Goal: Information Seeking & Learning: Compare options

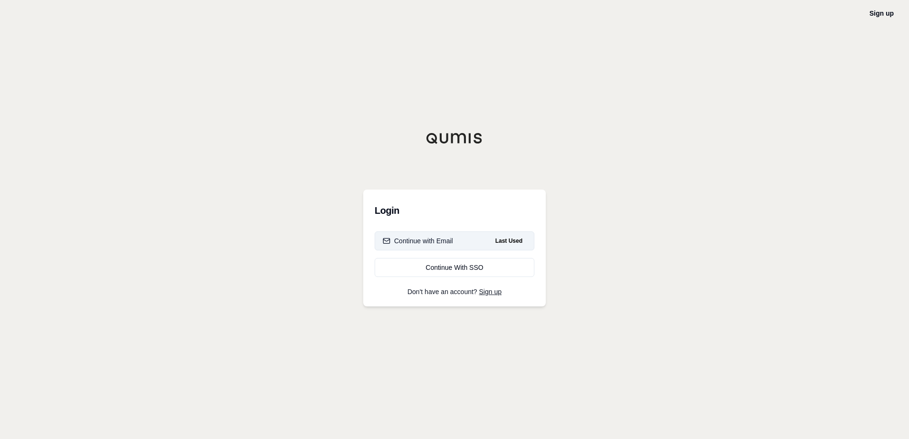
click at [485, 241] on button "Continue with Email Last Used" at bounding box center [454, 240] width 160 height 19
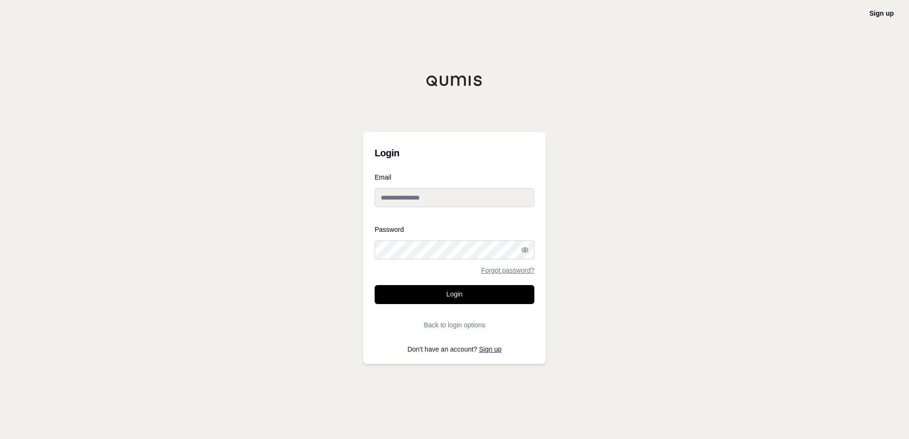
click at [449, 195] on input "Email" at bounding box center [454, 197] width 160 height 19
paste input "**********"
type input "**********"
click at [436, 286] on button "Login" at bounding box center [454, 294] width 160 height 19
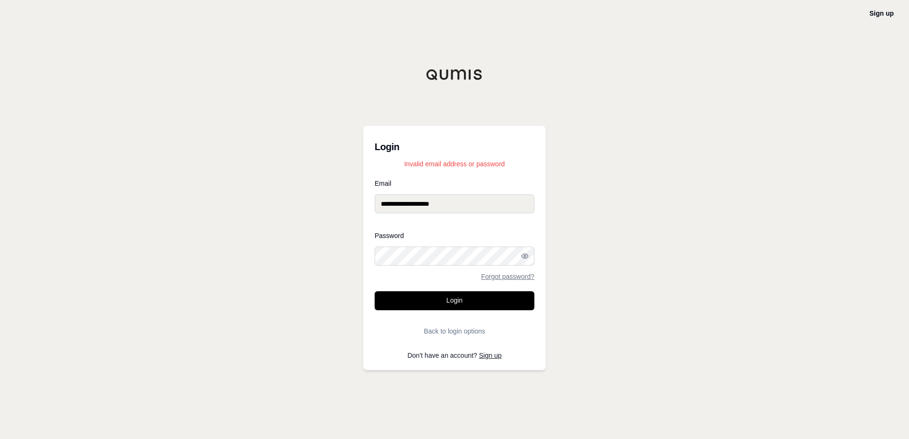
click at [320, 236] on div "**********" at bounding box center [454, 219] width 909 height 439
click at [374, 291] on button "Login" at bounding box center [454, 300] width 160 height 19
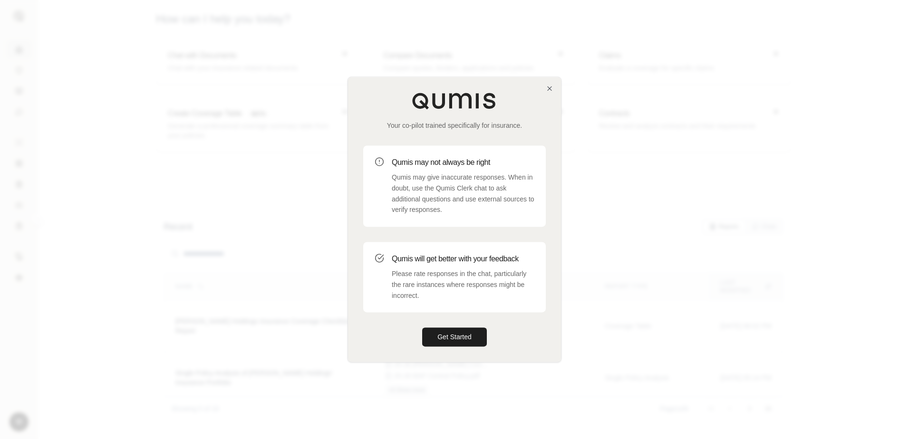
click at [554, 85] on div "Your co-pilot trained specifically for insurance. Qumis may not always be right…" at bounding box center [454, 219] width 213 height 285
click at [547, 89] on icon "button" at bounding box center [550, 89] width 8 height 8
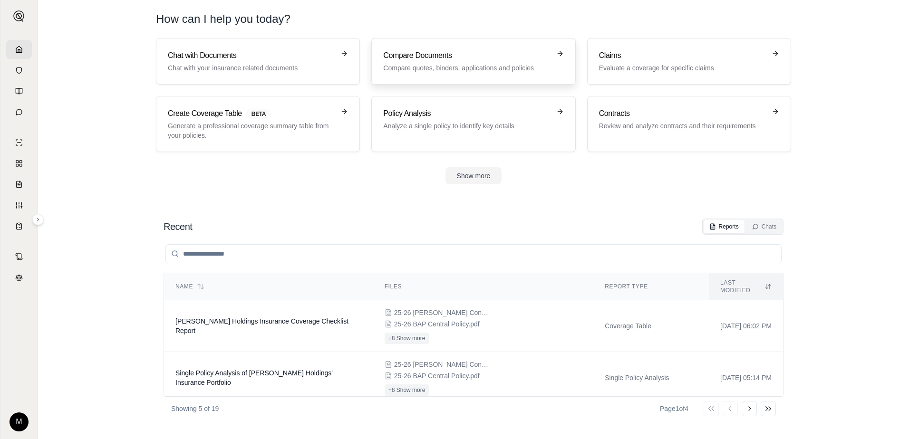
click at [473, 64] on p "Compare quotes, binders, applications and policies" at bounding box center [466, 68] width 167 height 10
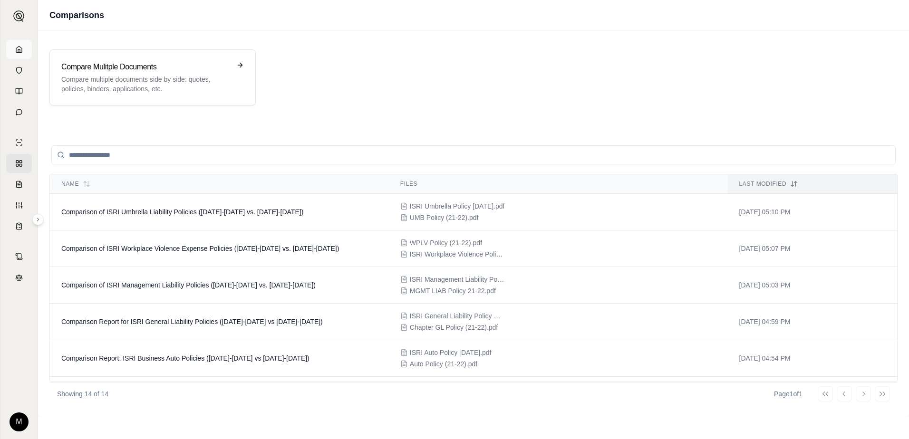
click at [19, 48] on icon at bounding box center [19, 50] width 8 height 8
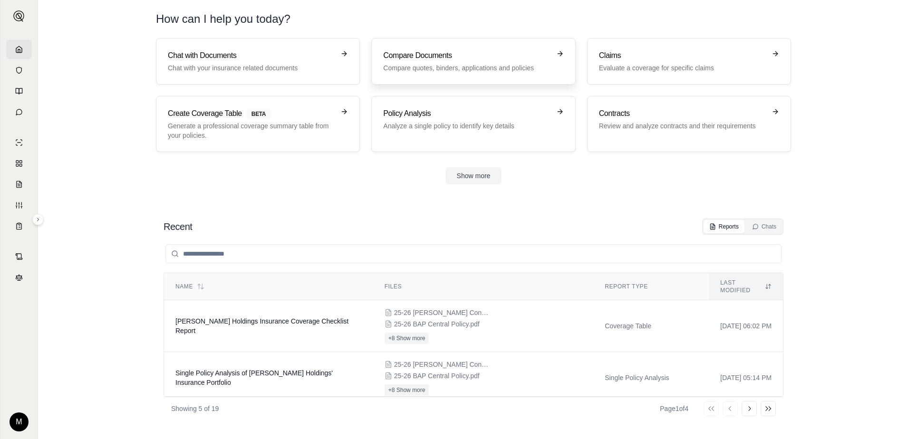
click at [558, 54] on icon at bounding box center [560, 54] width 8 height 8
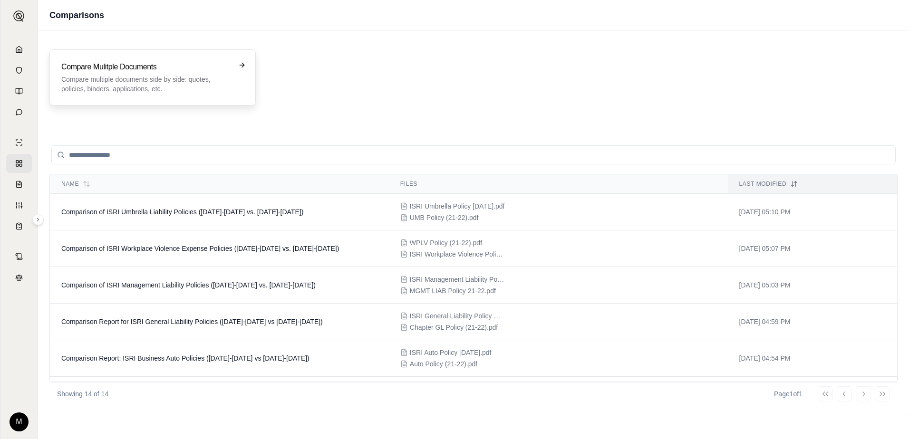
click at [174, 85] on p "Compare multiple documents side by side: quotes, policies, binders, application…" at bounding box center [145, 84] width 169 height 19
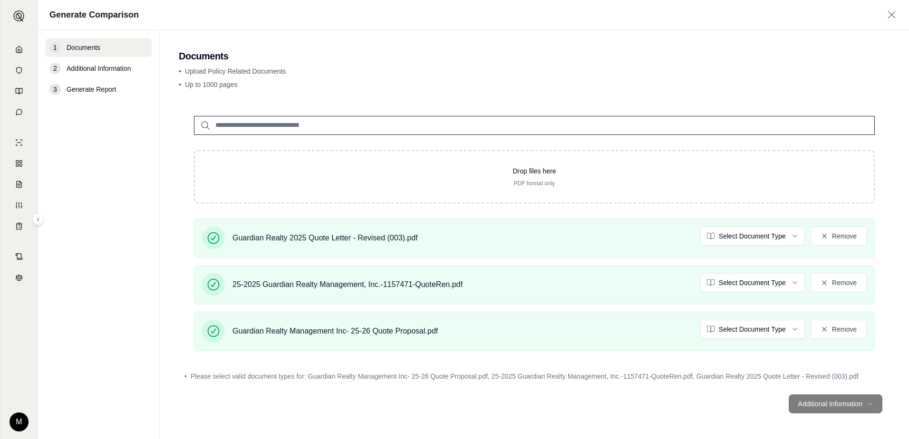
click at [830, 408] on footer "Additional Information →" at bounding box center [534, 404] width 711 height 34
click at [789, 242] on html "M Generate Comparison 1 Documents 2 Additional Information 3 Generate Report Do…" at bounding box center [454, 219] width 909 height 439
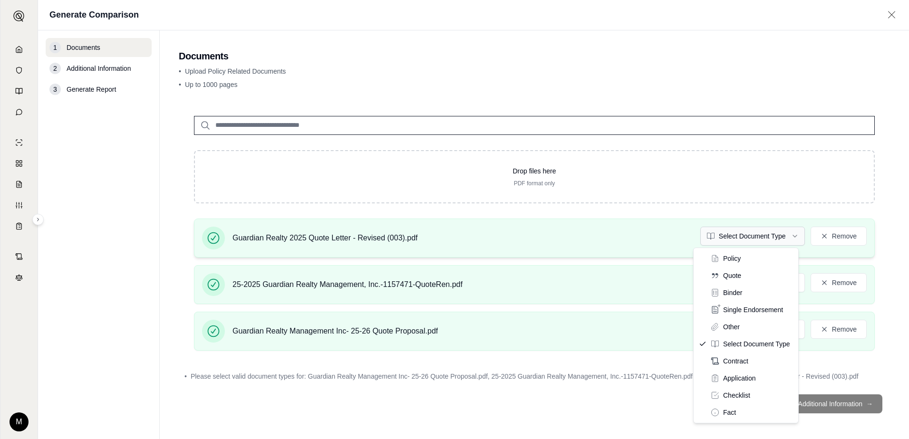
click at [784, 239] on html "M Generate Comparison 1 Documents 2 Additional Information 3 Generate Report Do…" at bounding box center [454, 219] width 909 height 439
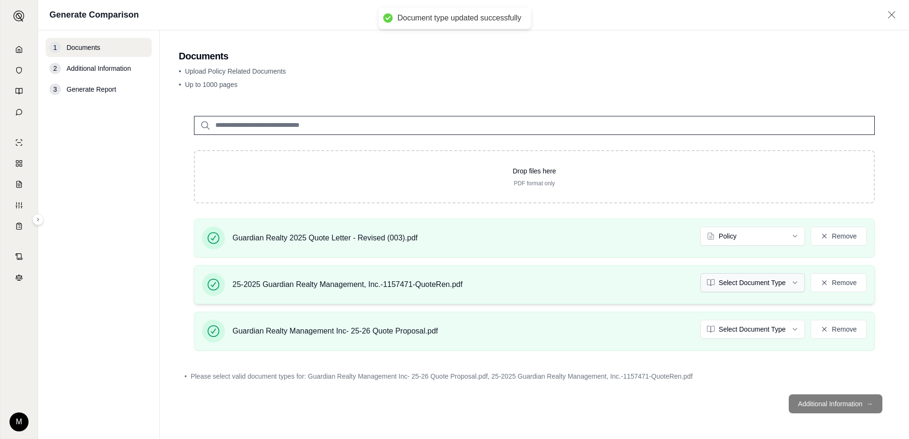
click at [786, 281] on html "Document type updated successfully M Generate Comparison 1 Documents 2 Addition…" at bounding box center [454, 219] width 909 height 439
click at [758, 328] on html "Document type updated successfully Document type updated successfully M Generat…" at bounding box center [454, 219] width 909 height 439
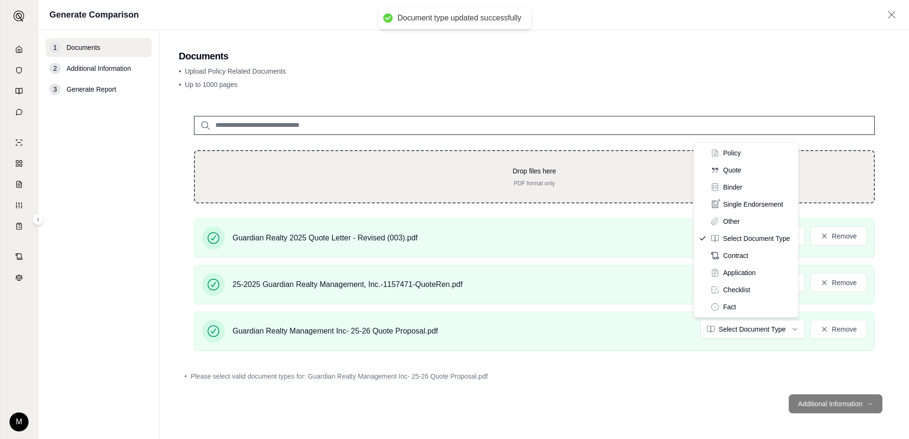
drag, startPoint x: 737, startPoint y: 166, endPoint x: 736, endPoint y: 172, distance: 6.2
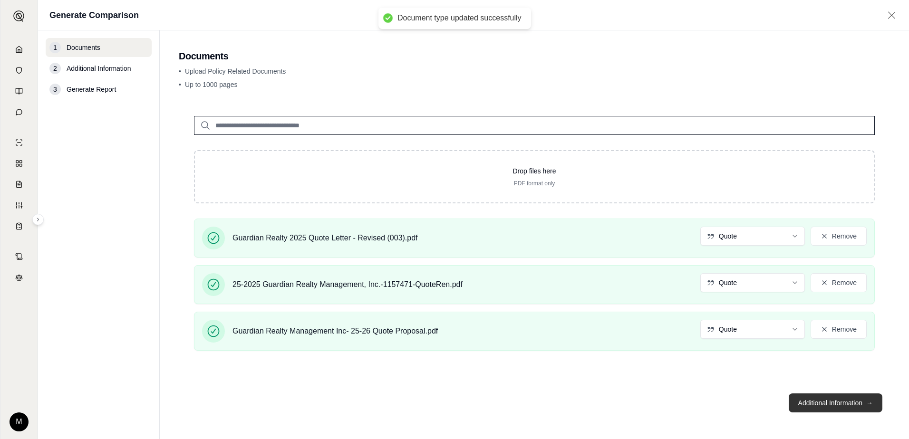
click at [818, 402] on button "Additional Information →" at bounding box center [835, 402] width 94 height 19
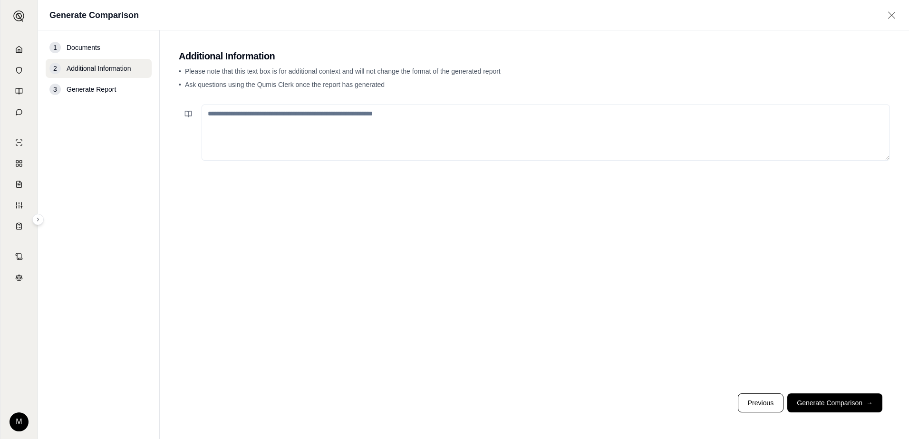
click at [357, 129] on textarea at bounding box center [545, 133] width 688 height 56
type textarea "**********"
click at [810, 397] on button "Generate Comparison →" at bounding box center [834, 402] width 95 height 19
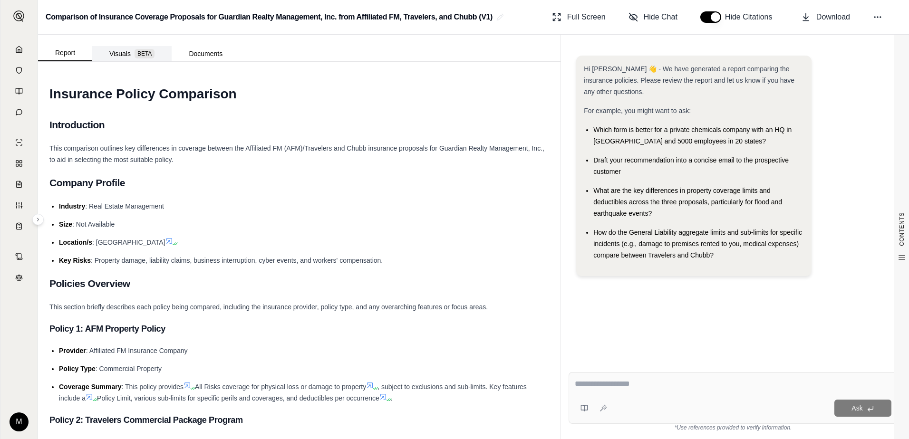
click at [107, 52] on button "Visuals BETA" at bounding box center [131, 53] width 79 height 15
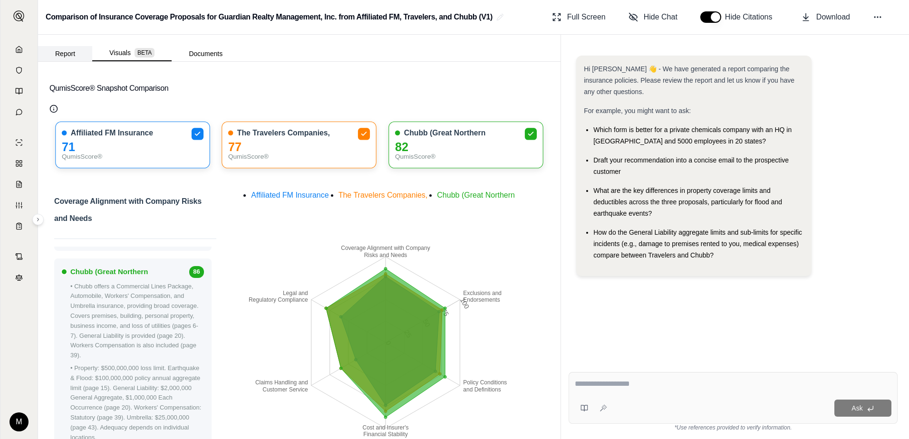
click at [68, 49] on button "Report" at bounding box center [65, 53] width 54 height 15
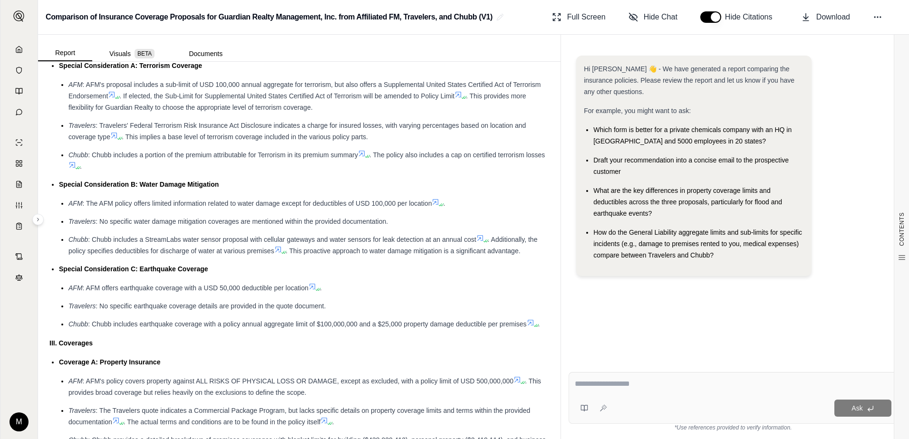
scroll to position [903, 0]
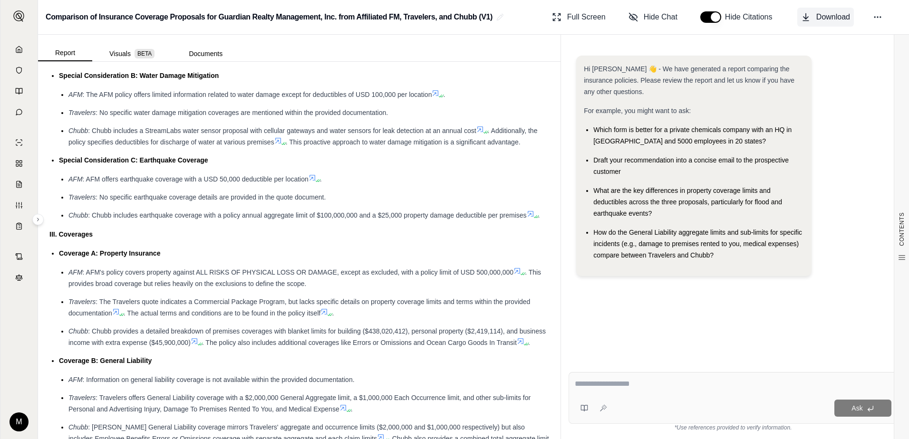
click at [822, 10] on button "Download" at bounding box center [825, 17] width 57 height 19
click at [129, 49] on button "Visuals BETA" at bounding box center [131, 53] width 79 height 15
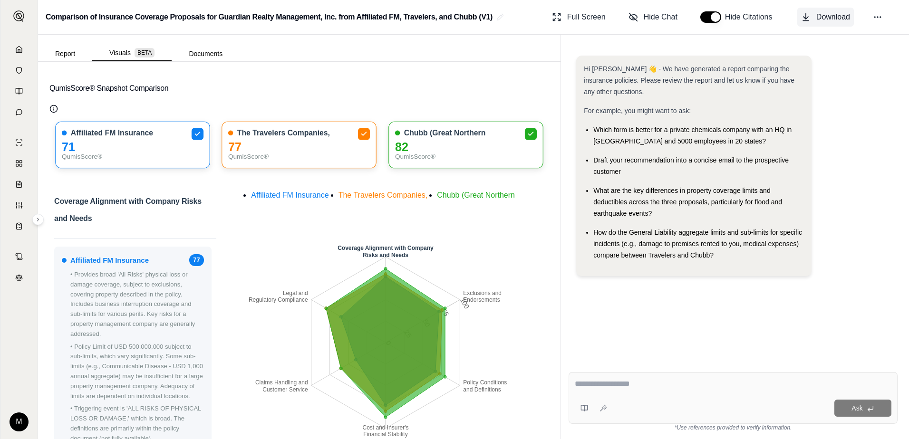
click at [816, 16] on span "Download" at bounding box center [833, 16] width 34 height 11
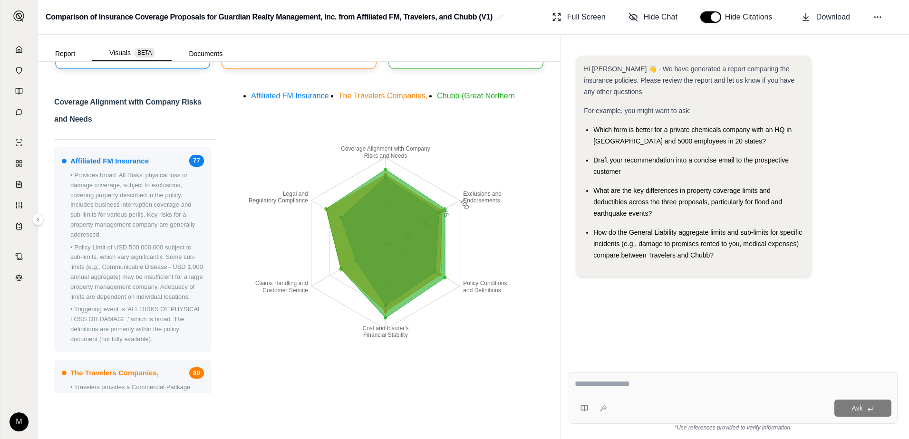
scroll to position [0, 0]
